Goal: Find specific page/section: Find specific page/section

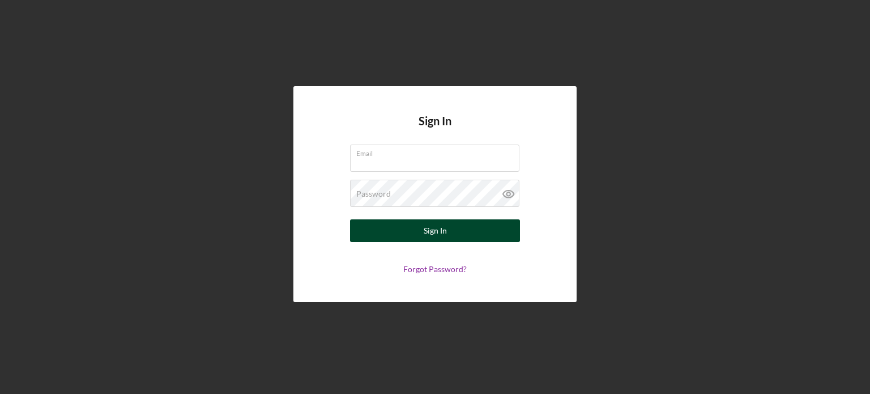
type input "[EMAIL_ADDRESS][DOMAIN_NAME]"
click at [392, 237] on button "Sign In" at bounding box center [435, 230] width 170 height 23
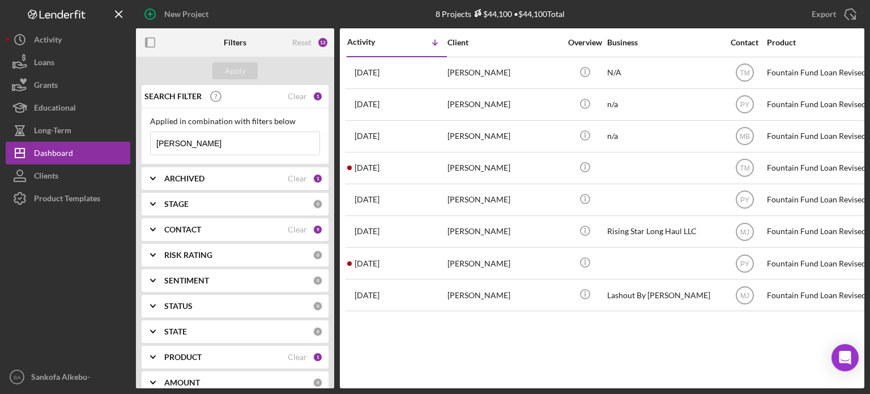
click at [211, 147] on input "[PERSON_NAME]" at bounding box center [235, 143] width 169 height 23
drag, startPoint x: 204, startPoint y: 143, endPoint x: 153, endPoint y: 148, distance: 50.7
click at [153, 148] on input "[PERSON_NAME]" at bounding box center [235, 143] width 169 height 23
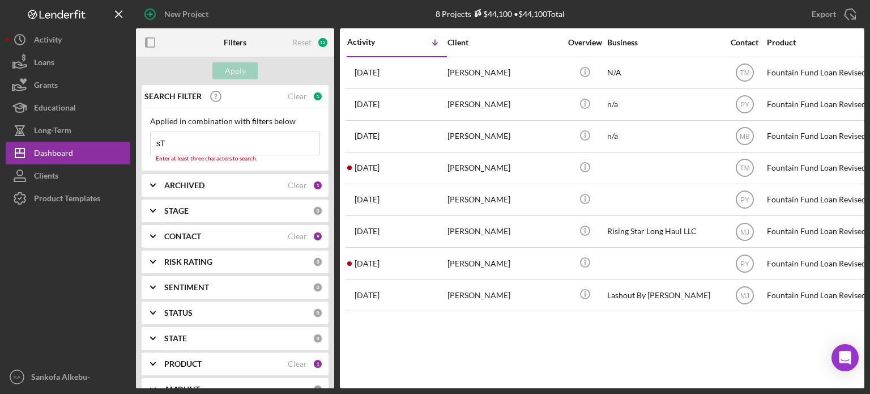
type input "s"
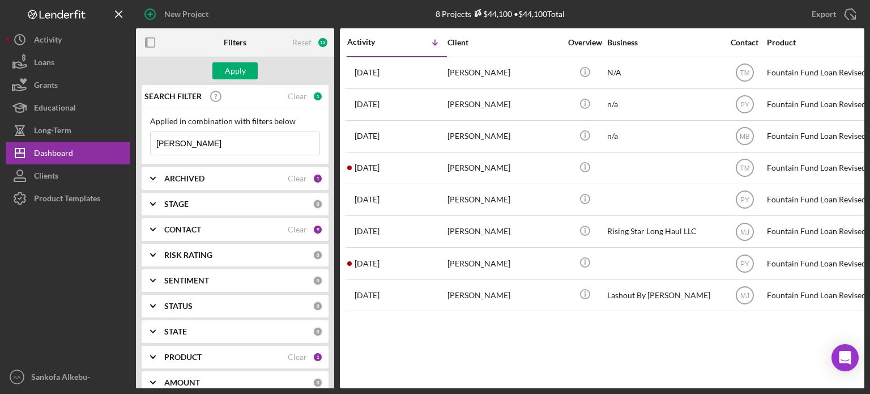
click at [245, 62] on div "Apply" at bounding box center [235, 71] width 198 height 28
click at [222, 74] on button "Apply" at bounding box center [234, 70] width 45 height 17
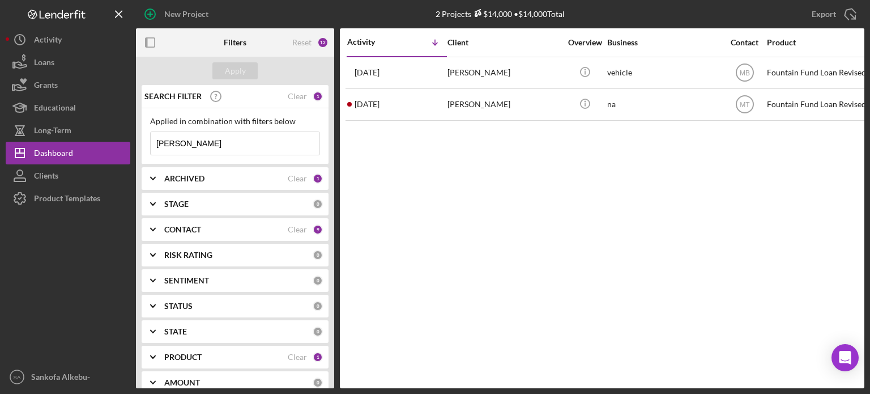
drag, startPoint x: 189, startPoint y: 140, endPoint x: 143, endPoint y: 144, distance: 46.0
click at [143, 144] on div "Applied in combination with filters below [PERSON_NAME] Icon/Menu Close" at bounding box center [235, 136] width 187 height 56
type input "[PERSON_NAME]"
